Goal: Information Seeking & Learning: Learn about a topic

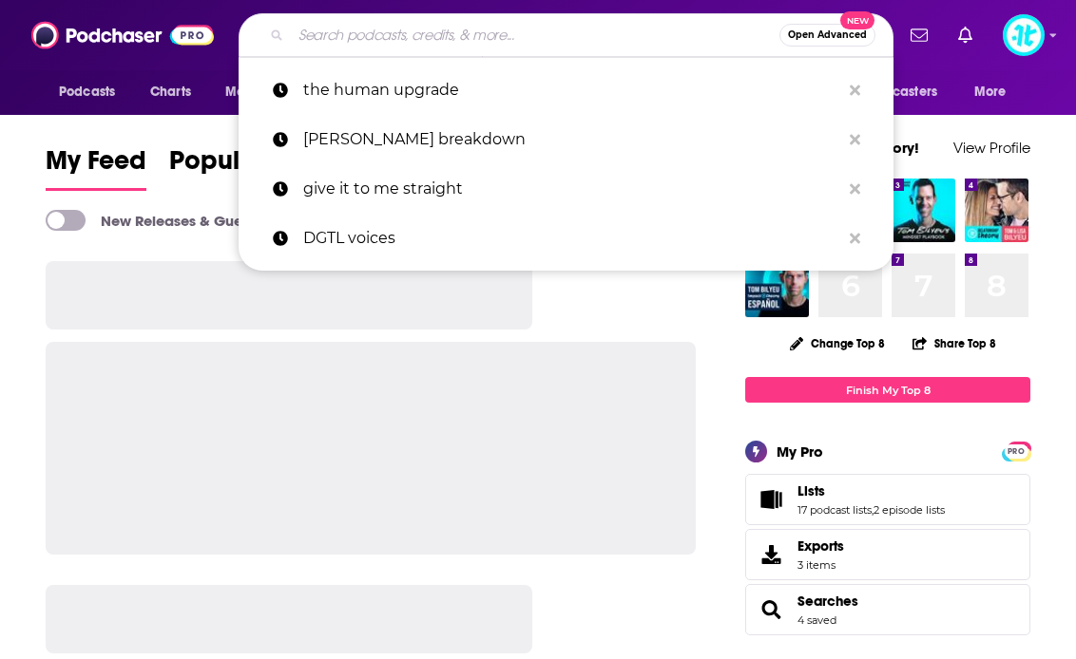
click at [636, 37] on input "Search podcasts, credits, & more..." at bounding box center [535, 35] width 488 height 30
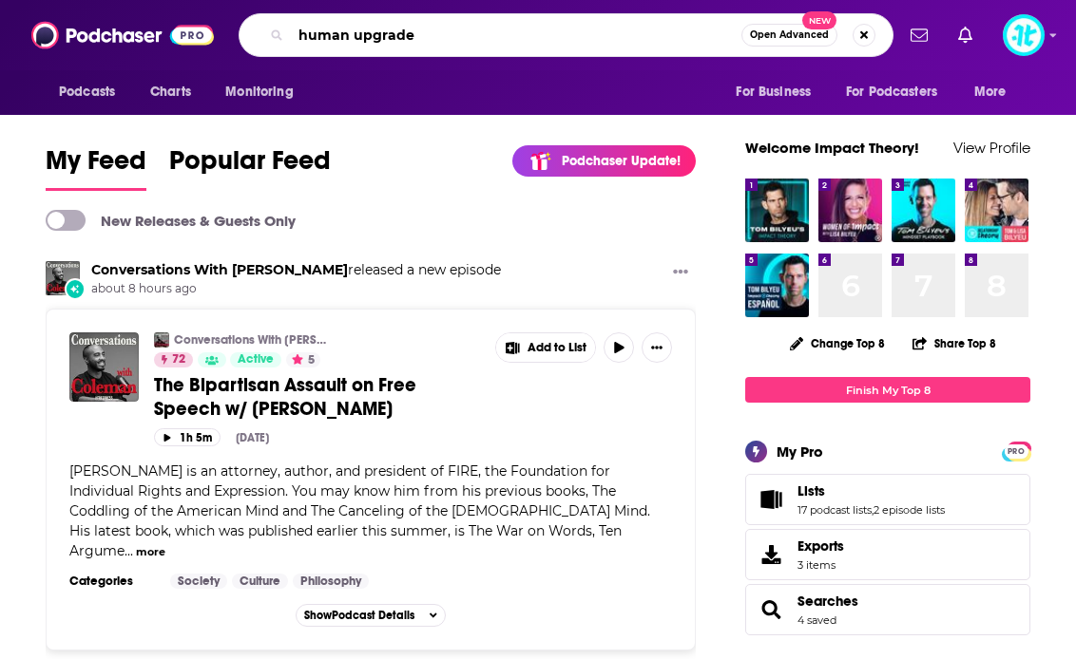
type input "human upgrade"
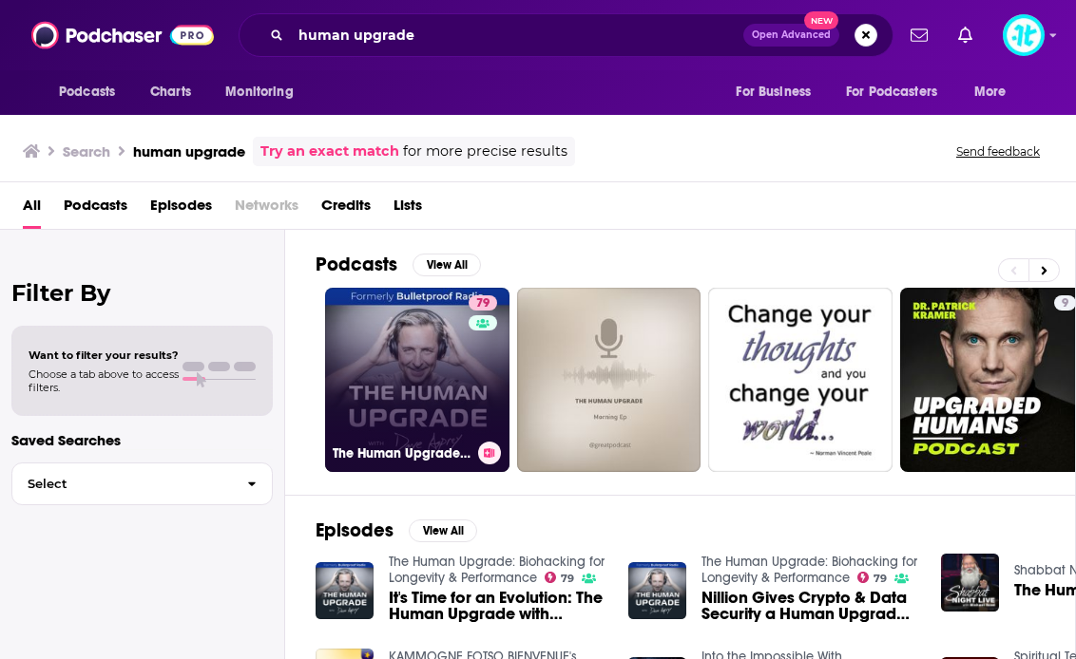
click at [389, 364] on link "79 The Human Upgrade: Biohacking for Longevity & Performance" at bounding box center [417, 380] width 184 height 184
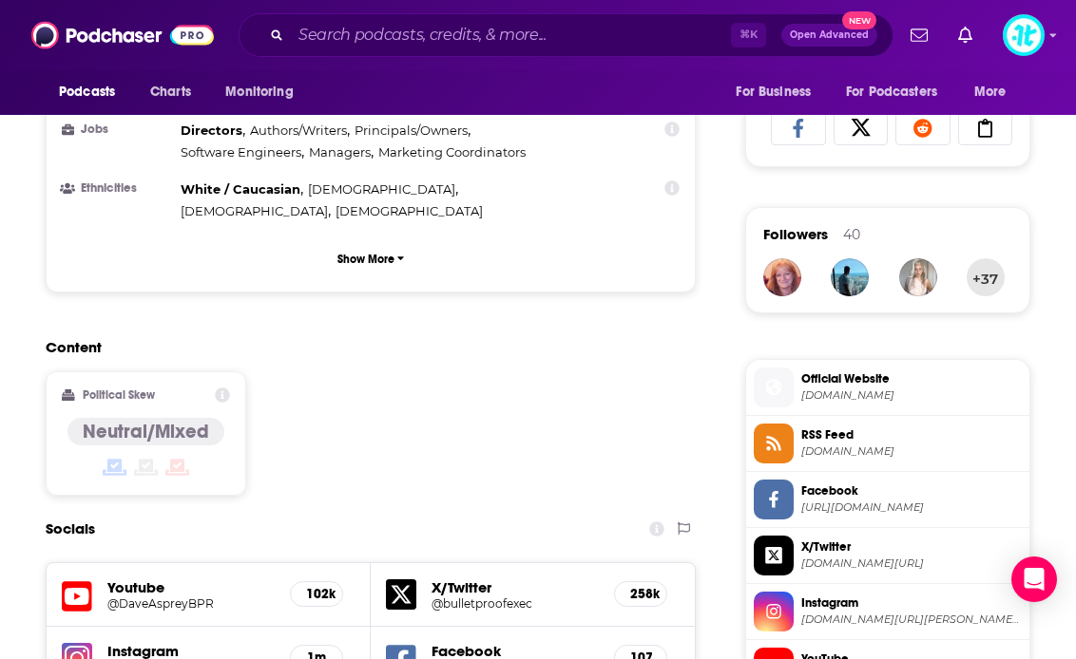
scroll to position [1348, 0]
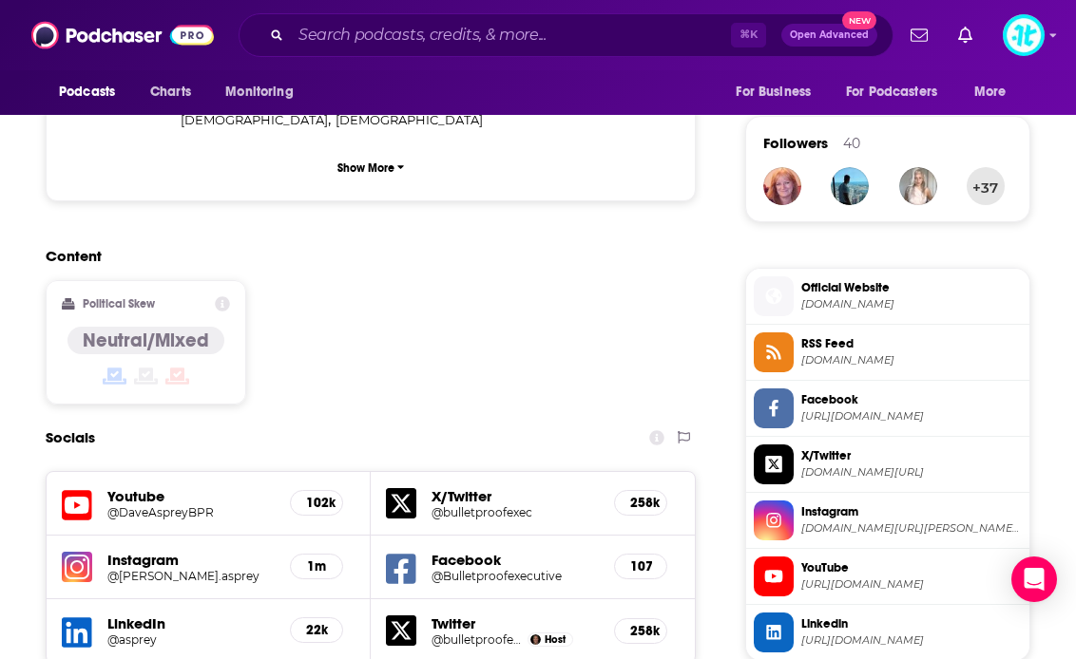
click at [86, 488] on icon at bounding box center [77, 505] width 30 height 35
click at [80, 552] on img at bounding box center [77, 567] width 30 height 30
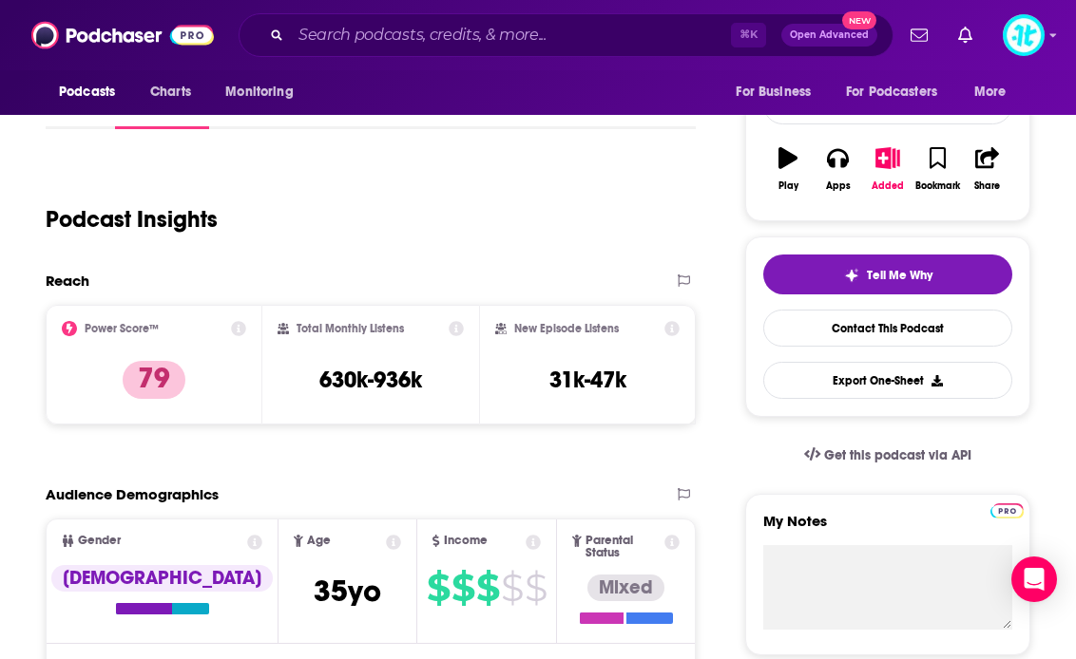
scroll to position [268, 0]
